Goal: Task Accomplishment & Management: Use online tool/utility

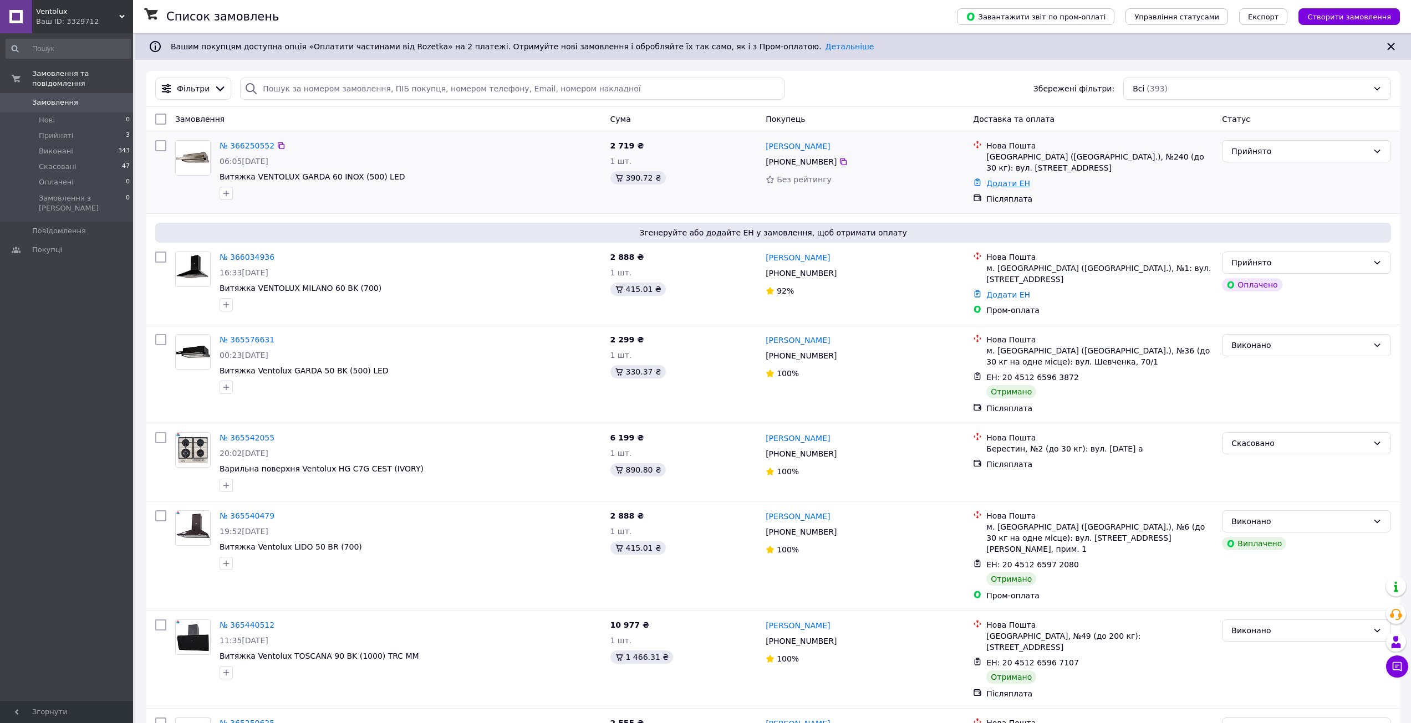
click at [1018, 179] on link "Додати ЕН" at bounding box center [1008, 183] width 44 height 9
click at [963, 211] on input "Додати ЕН" at bounding box center [940, 218] width 149 height 22
paste input "20451269123261"
type input "20451269123261"
click at [985, 246] on button "Додати" at bounding box center [979, 249] width 72 height 22
